Goal: Transaction & Acquisition: Purchase product/service

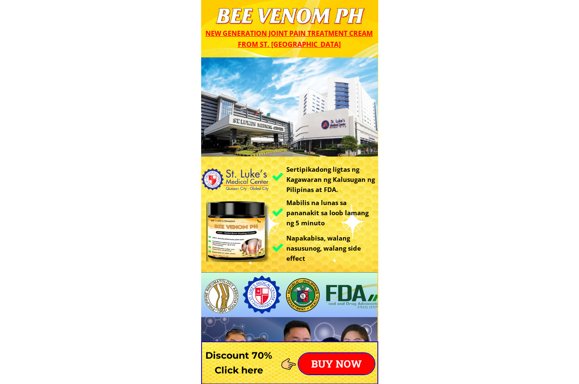
click at [326, 365] on p "BUY NOW" at bounding box center [337, 363] width 76 height 21
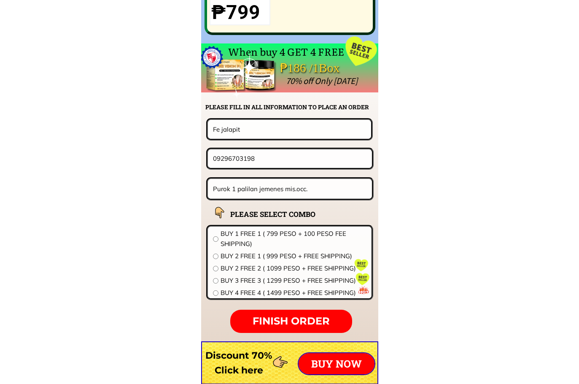
scroll to position [6620, 0]
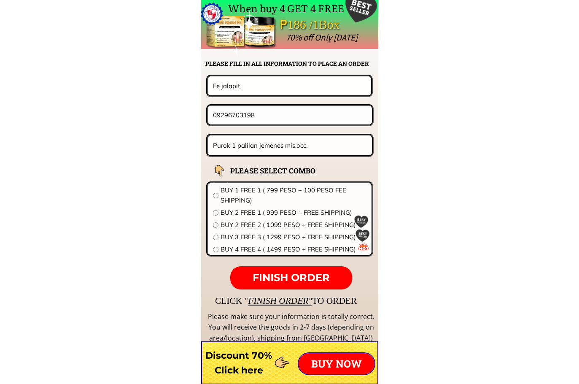
click at [286, 148] on input "Purok 1 palilan jemenes mis.occ." at bounding box center [290, 145] width 159 height 20
paste input "O9618020066"
type input "O9618020066"
drag, startPoint x: 290, startPoint y: 113, endPoint x: 103, endPoint y: 134, distance: 188.0
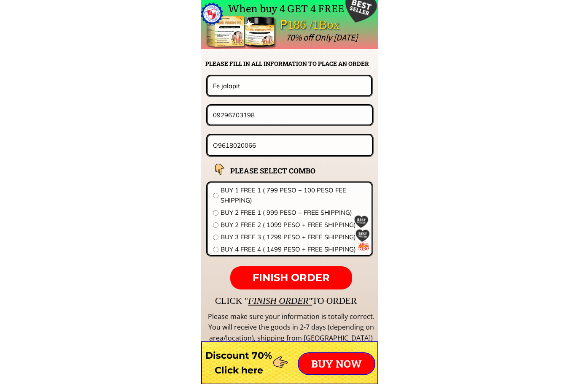
paste input "O9618020066"
drag, startPoint x: 216, startPoint y: 115, endPoint x: 192, endPoint y: 116, distance: 23.6
type input "09618020066"
drag, startPoint x: 273, startPoint y: 121, endPoint x: 200, endPoint y: 122, distance: 73.8
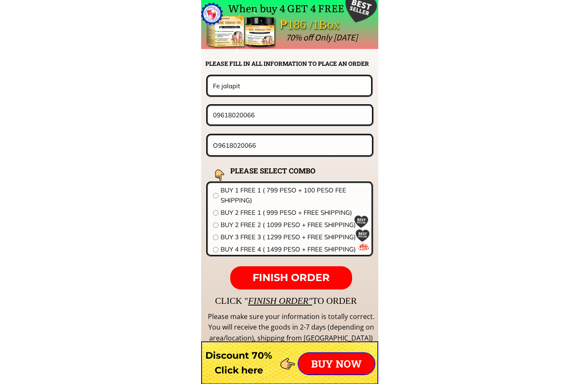
drag, startPoint x: 272, startPoint y: 143, endPoint x: 105, endPoint y: 132, distance: 167.4
paste input "[PERSON_NAME] Brgy [PERSON_NAME] Cebu Zip no 6001"
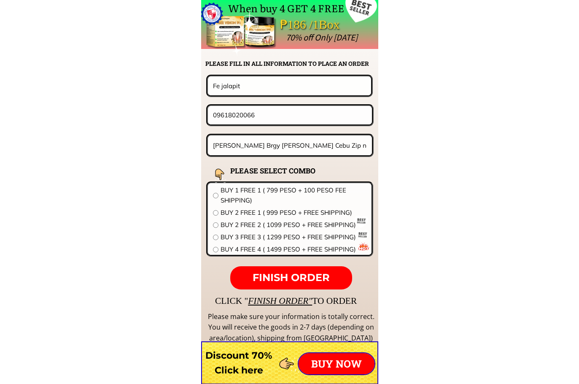
drag, startPoint x: 252, startPoint y: 144, endPoint x: 179, endPoint y: 143, distance: 73.0
type input "Brgy [PERSON_NAME] Cebu Zip no 6001"
drag, startPoint x: 251, startPoint y: 80, endPoint x: 127, endPoint y: 92, distance: 124.7
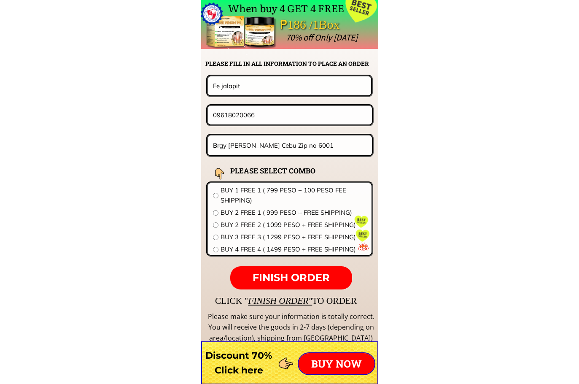
paste input "[PERSON_NAME]"
type input "[PERSON_NAME]"
drag, startPoint x: 230, startPoint y: 142, endPoint x: 74, endPoint y: 140, distance: 155.7
type input "[PERSON_NAME] Cebu Zip no 6001"
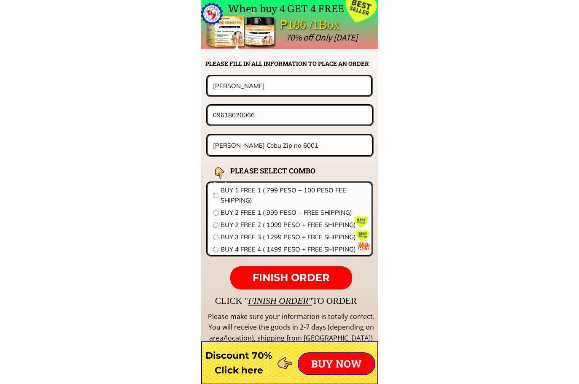
click at [232, 225] on span "BUY 2 FREE 2 ( 1099 PESO + FREE SHIPPING)" at bounding box center [294, 225] width 146 height 10
radio input "true"
click at [293, 276] on span "FINISH ORDER" at bounding box center [291, 277] width 77 height 12
